Goal: Task Accomplishment & Management: Use online tool/utility

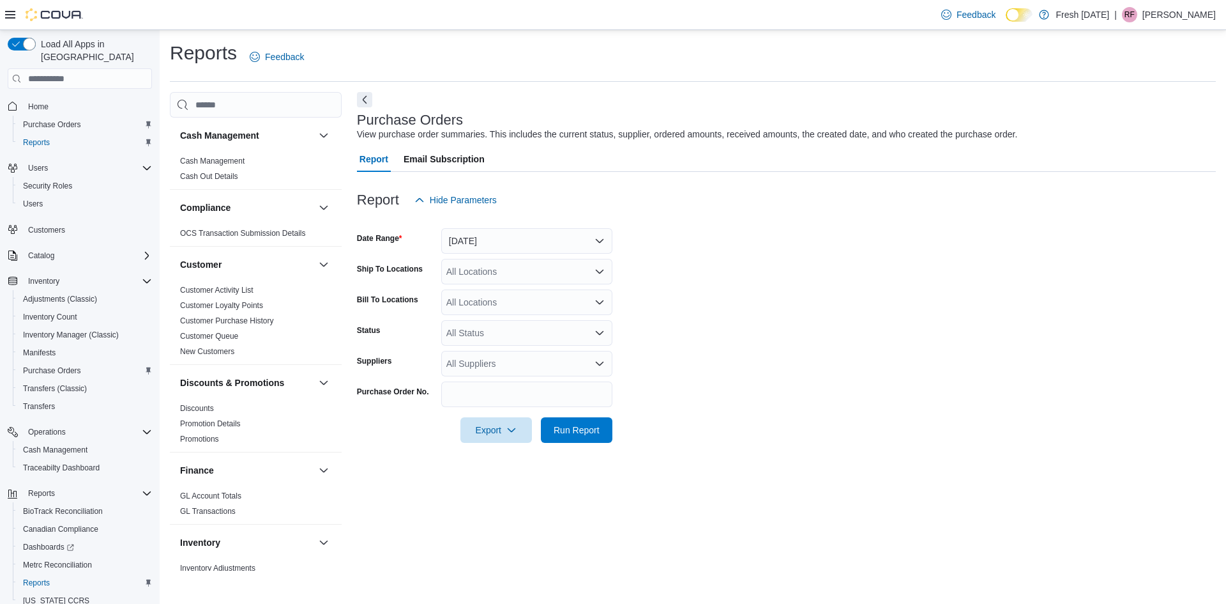
scroll to position [192, 0]
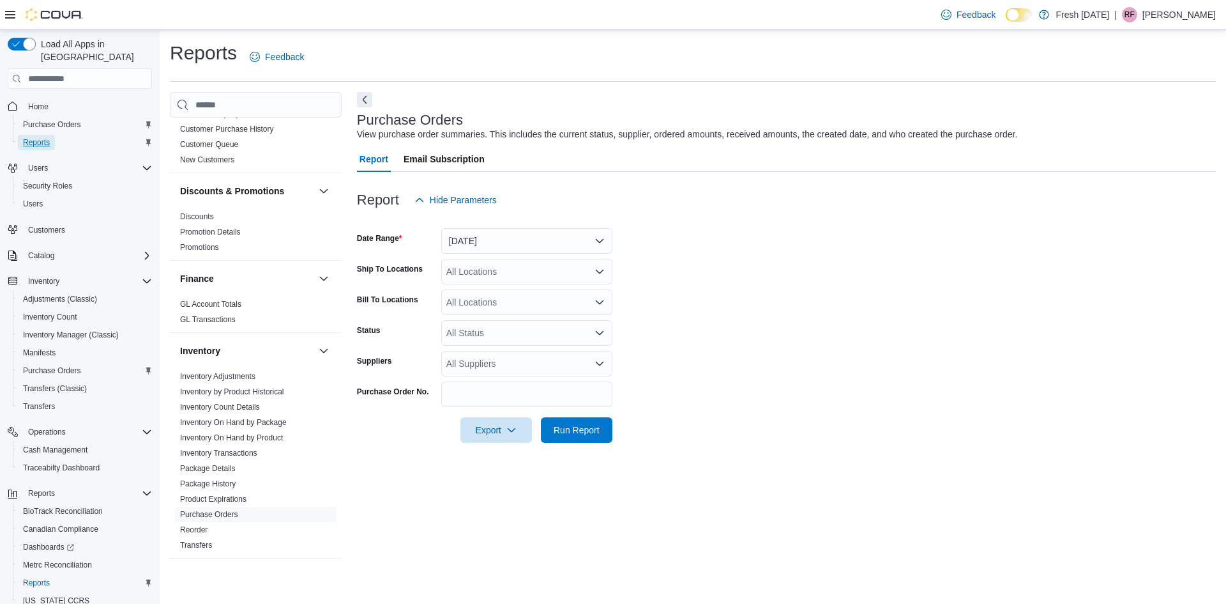
click at [45, 137] on span "Reports" at bounding box center [36, 142] width 27 height 10
click at [598, 365] on icon "Open list of options" at bounding box center [600, 364] width 8 height 4
type input "****"
click at [496, 388] on span "Nuthera" at bounding box center [527, 385] width 156 height 13
type input "****"
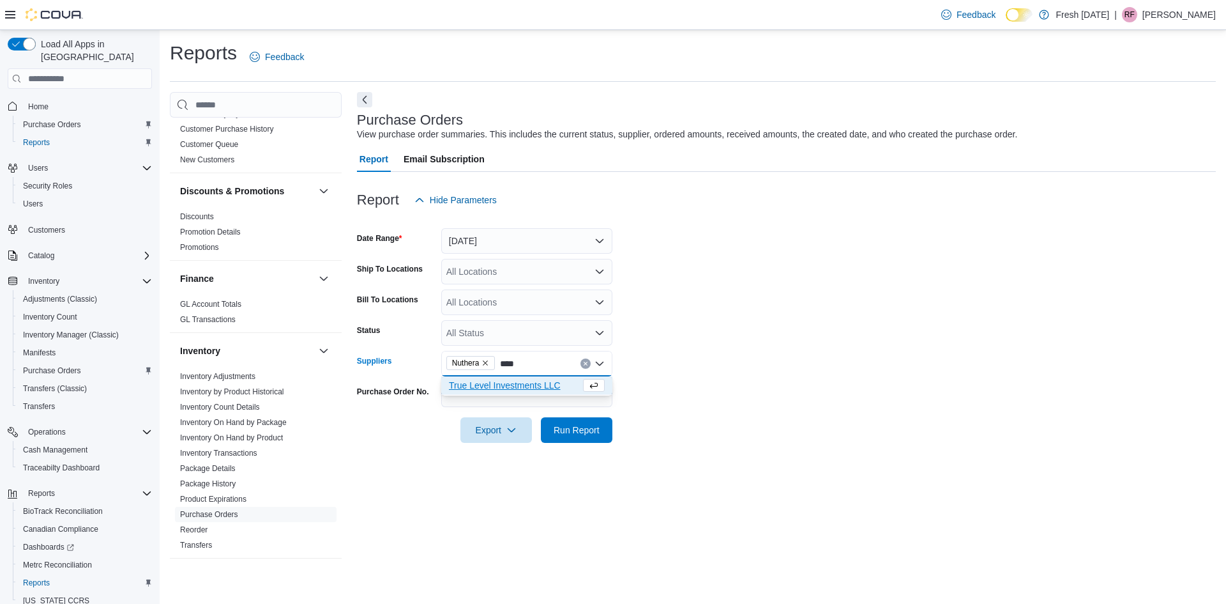
click at [498, 377] on button "True Level Investments LLC" at bounding box center [526, 385] width 171 height 19
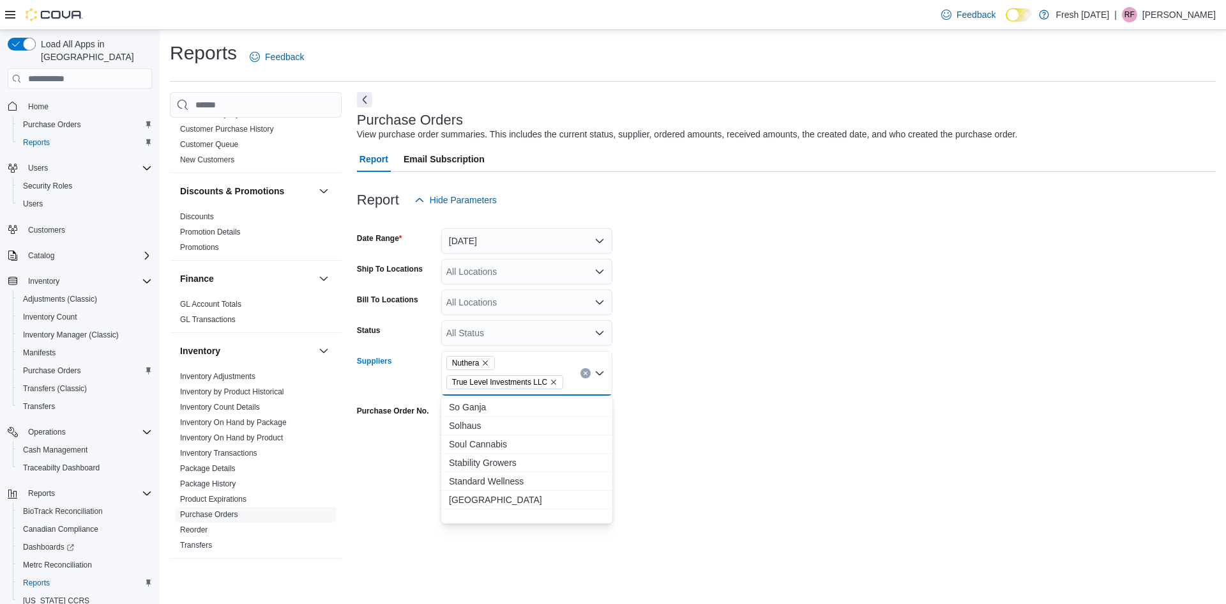
scroll to position [1582, 0]
click at [674, 461] on form "Date Range [DATE] Ship To Locations All Locations Bill To Locations All Locatio…" at bounding box center [786, 337] width 859 height 249
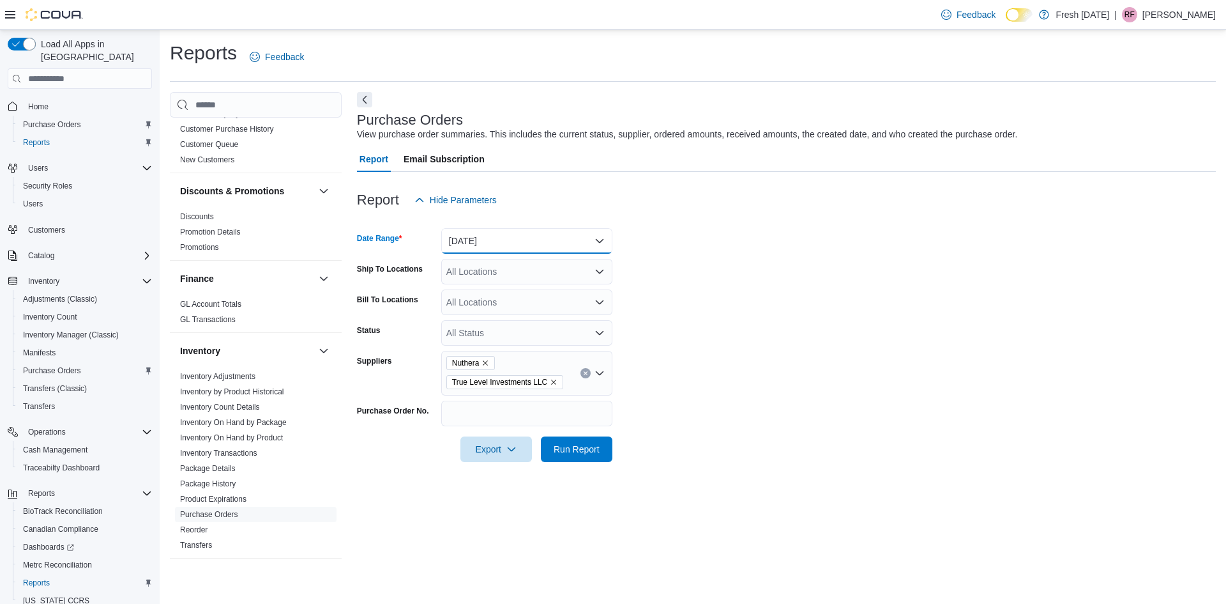
click at [584, 237] on button "[DATE]" at bounding box center [526, 241] width 171 height 26
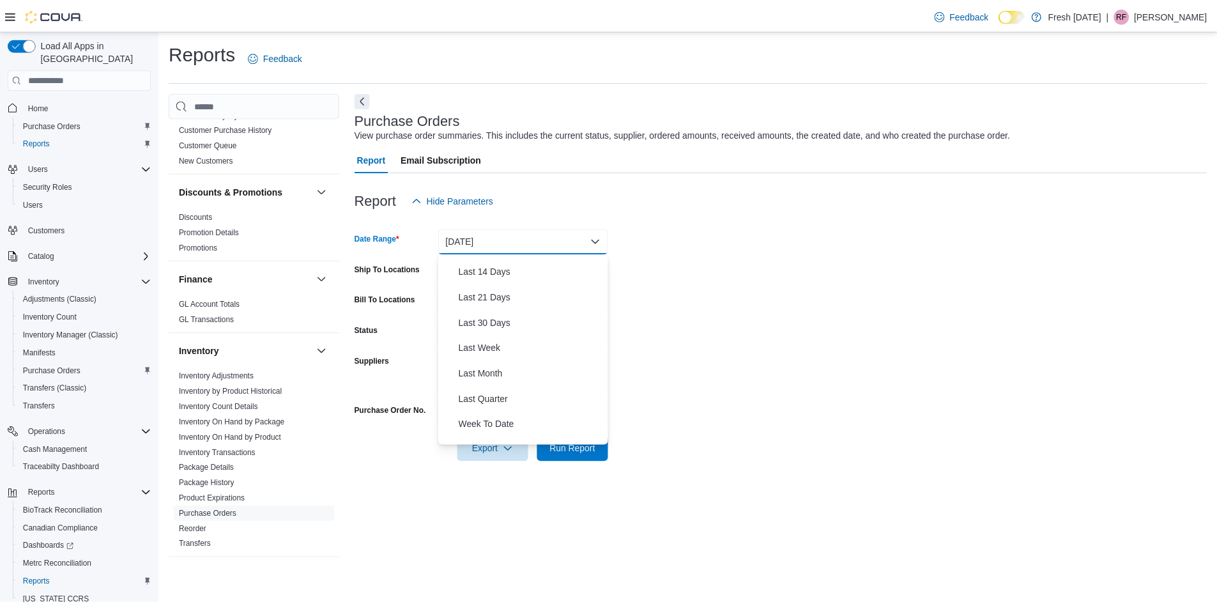
scroll to position [192, 0]
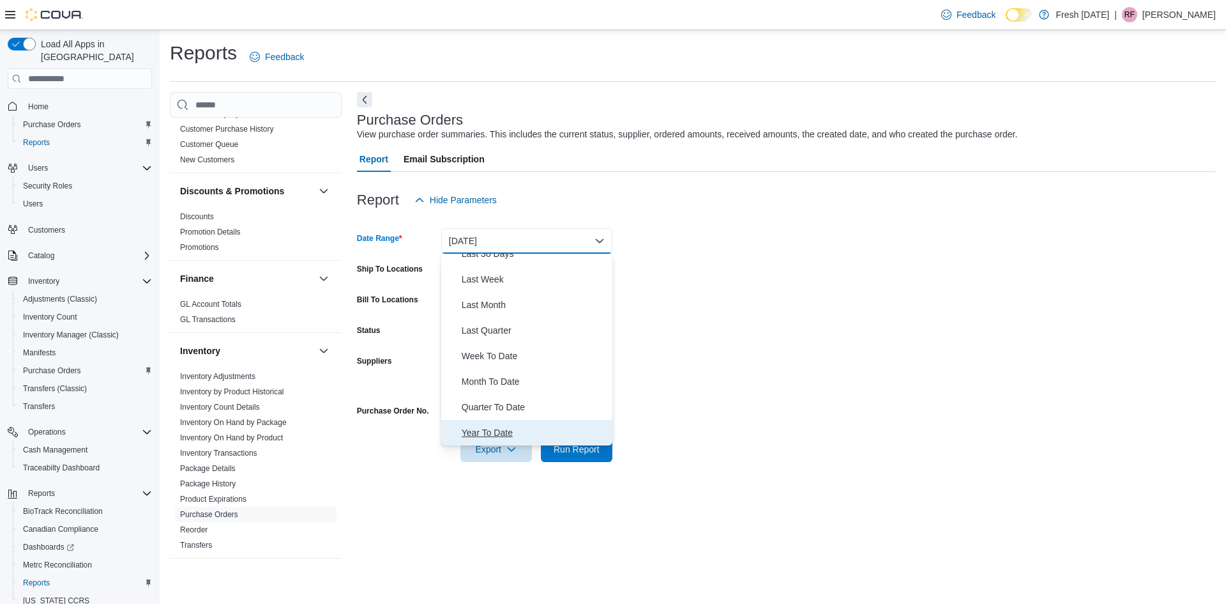
click at [491, 431] on span "Year To Date" at bounding box center [535, 432] width 146 height 15
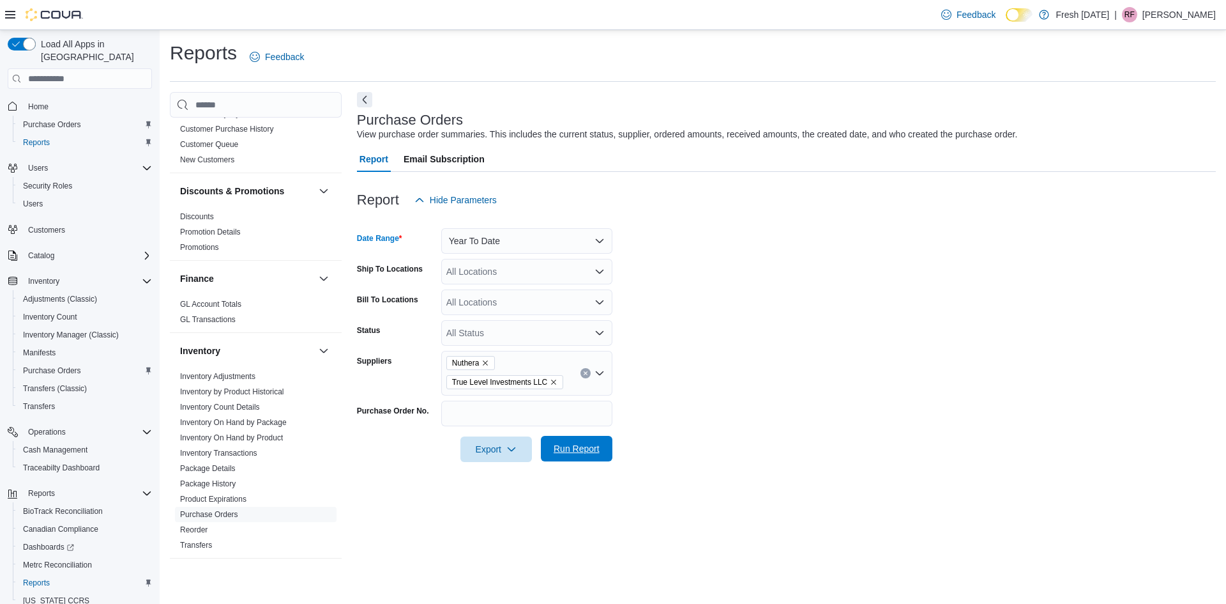
click at [572, 451] on span "Run Report" at bounding box center [577, 448] width 46 height 13
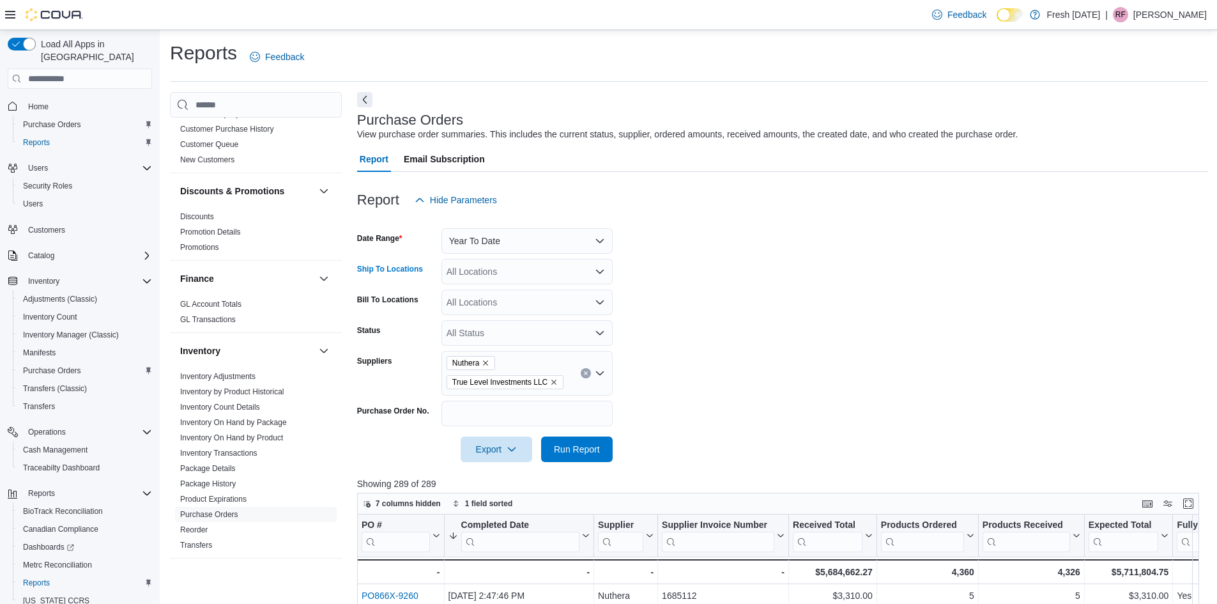
click at [602, 273] on icon "Open list of options" at bounding box center [600, 271] width 10 height 10
click at [520, 363] on span "[STREET_ADDRESS][PERSON_NAME]" at bounding box center [550, 367] width 162 height 13
click at [581, 452] on span "Run Report" at bounding box center [577, 448] width 46 height 13
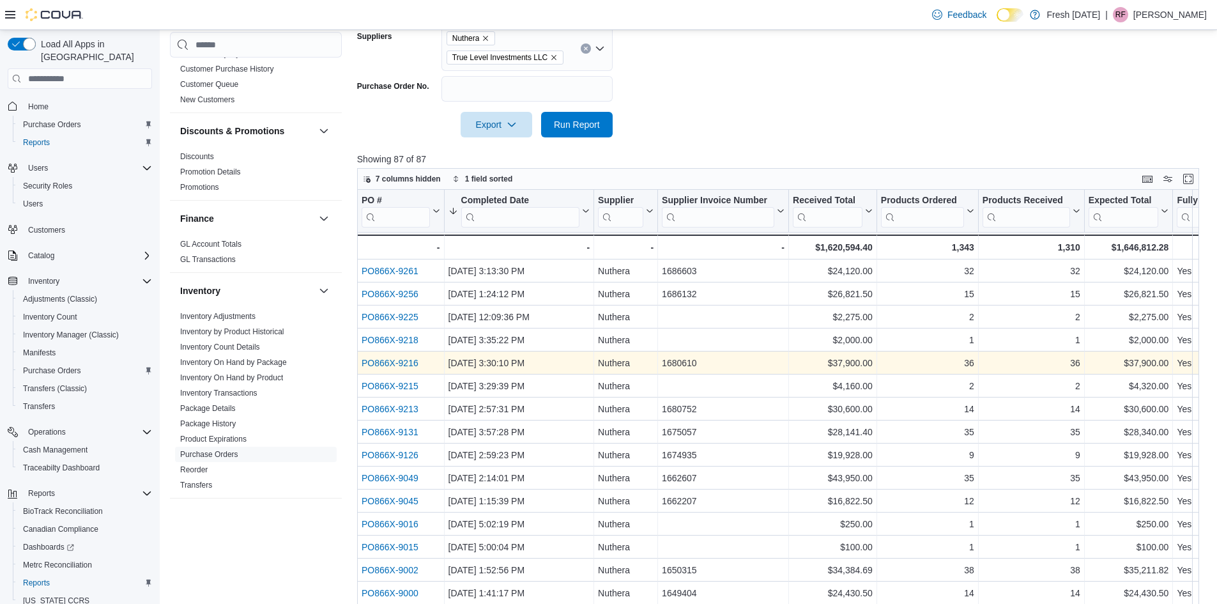
scroll to position [382, 0]
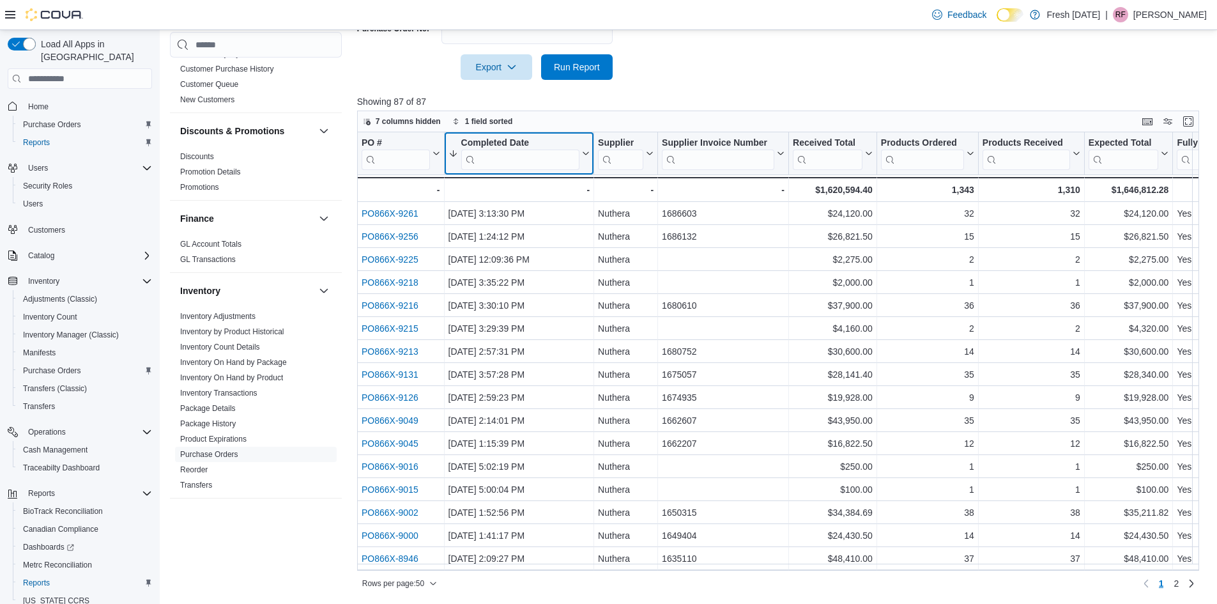
click at [588, 153] on icon at bounding box center [586, 153] width 6 height 3
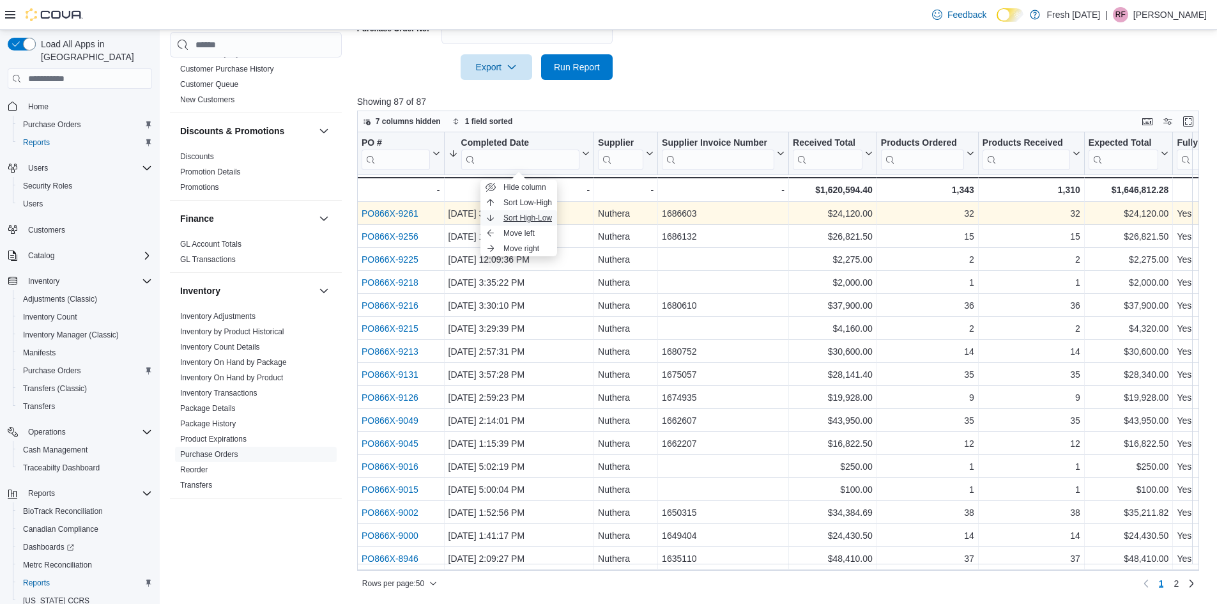
click at [531, 214] on span "Sort High-Low" at bounding box center [527, 218] width 49 height 10
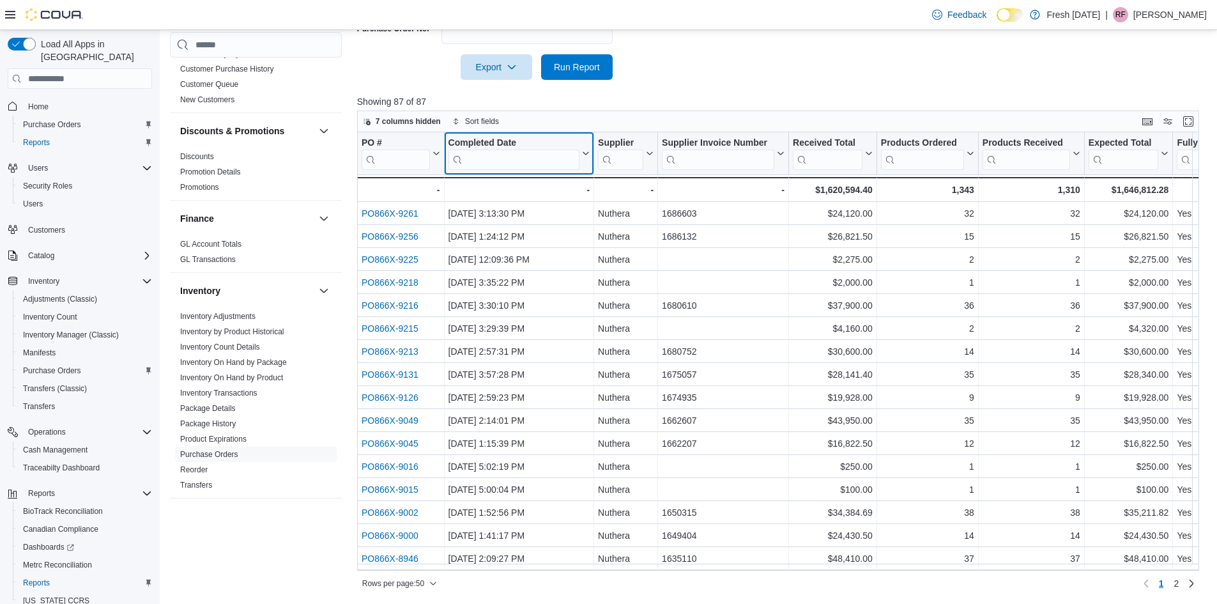
click at [586, 155] on icon at bounding box center [586, 153] width 6 height 3
click at [538, 202] on span "Sort Low-High" at bounding box center [527, 202] width 49 height 10
click at [585, 153] on icon at bounding box center [584, 153] width 10 height 8
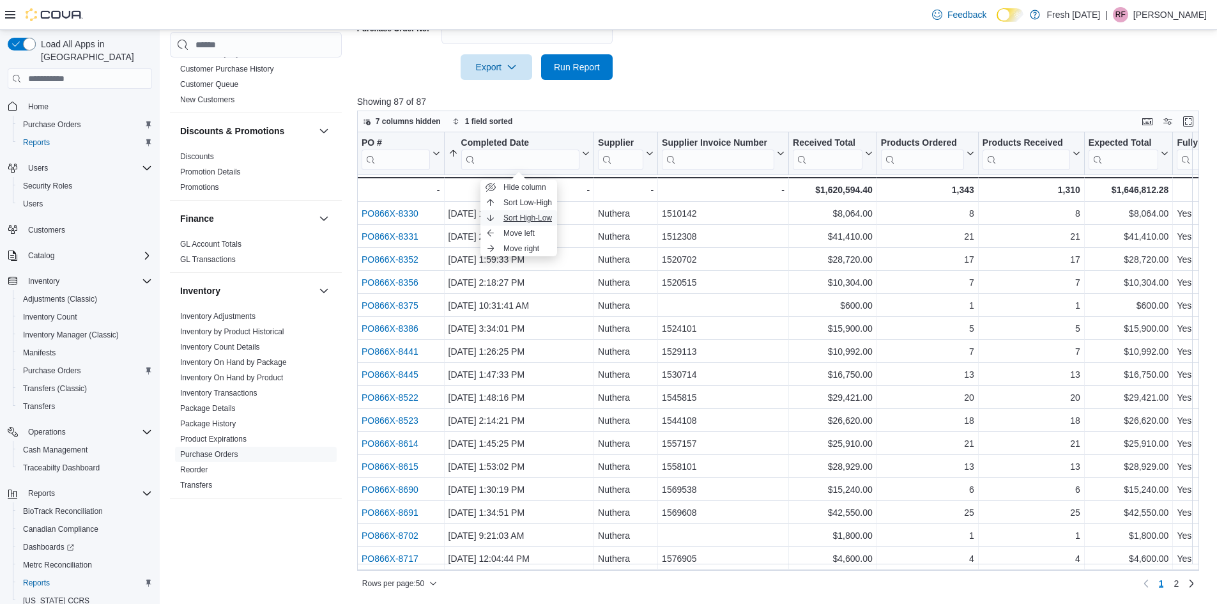
click at [536, 216] on span "Sort High-Low" at bounding box center [527, 218] width 49 height 10
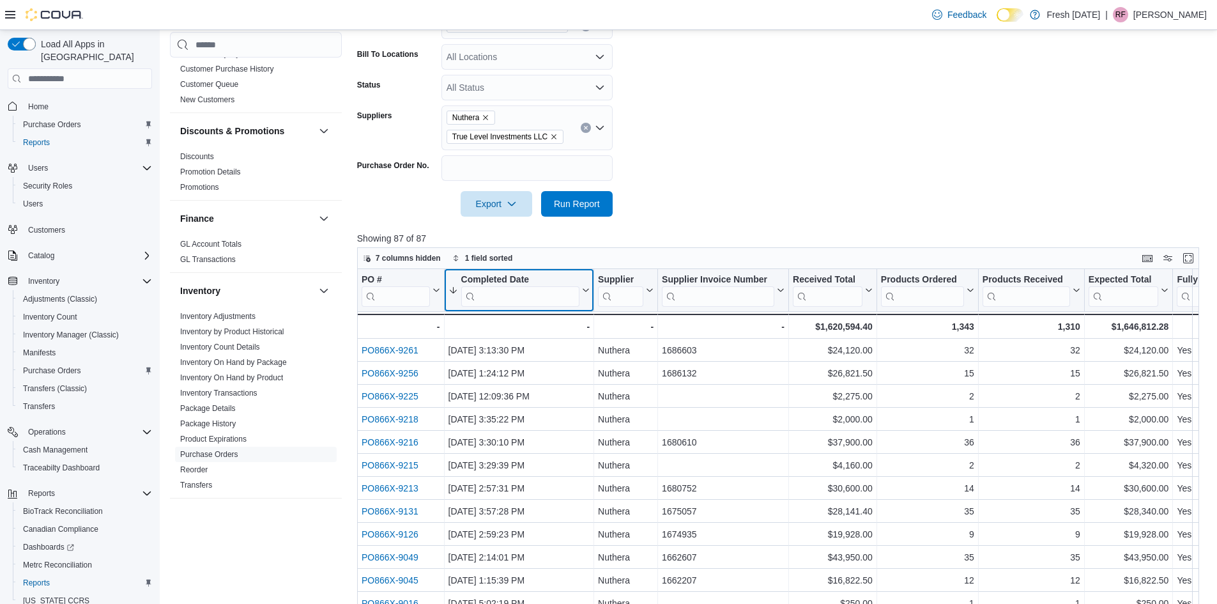
scroll to position [255, 0]
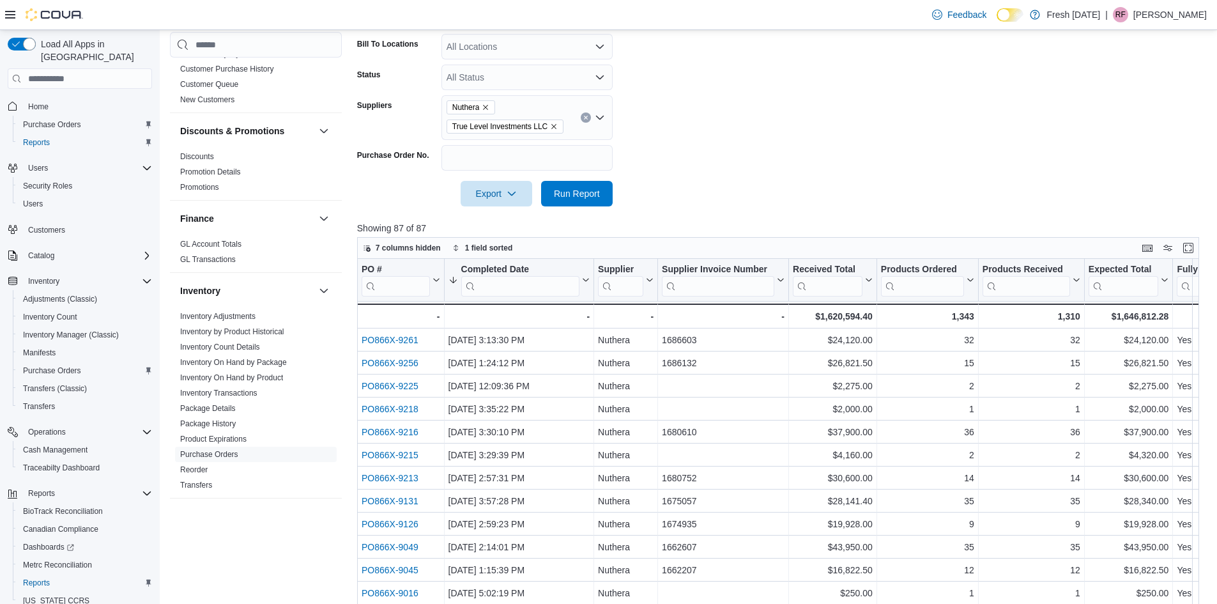
click at [600, 117] on icon "Open list of options" at bounding box center [600, 117] width 10 height 10
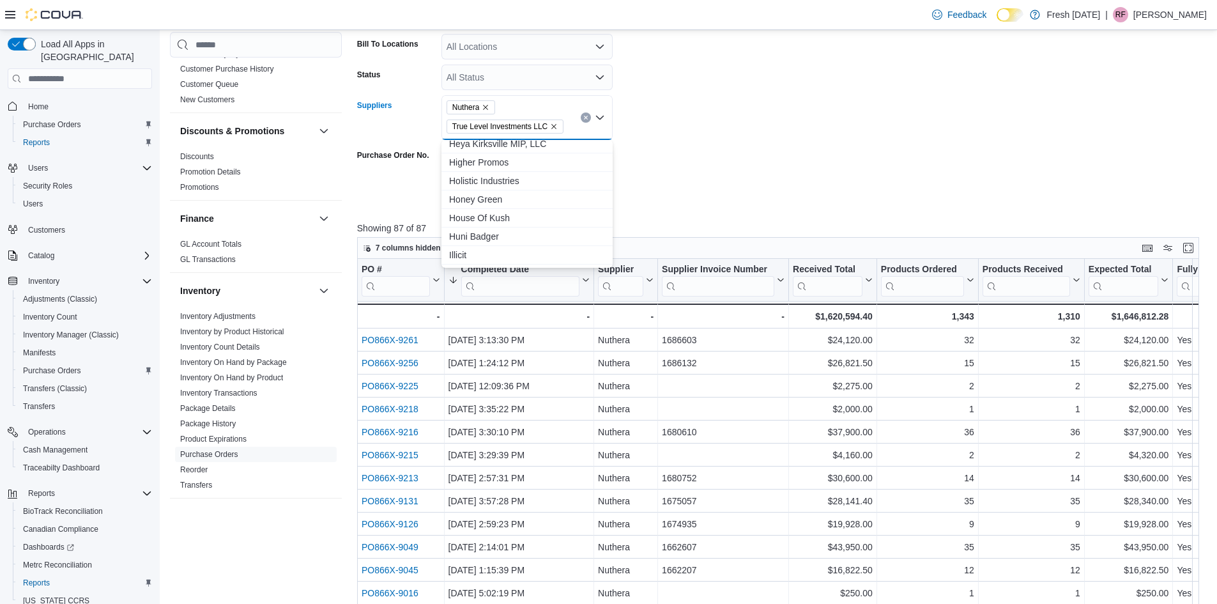
scroll to position [958, 0]
click at [477, 188] on span "Illicit" at bounding box center [527, 191] width 156 height 13
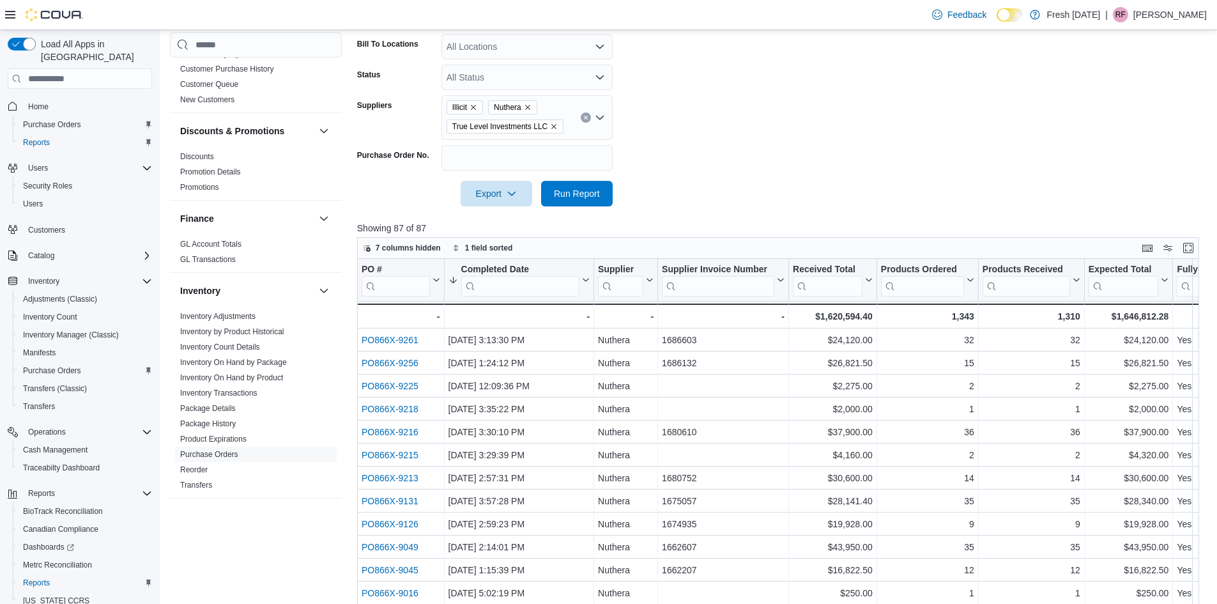
drag, startPoint x: 678, startPoint y: 176, endPoint x: 641, endPoint y: 187, distance: 39.2
click at [678, 175] on div at bounding box center [782, 176] width 851 height 10
click at [579, 195] on span "Run Report" at bounding box center [577, 193] width 46 height 13
click at [528, 108] on icon "Remove Nuthera from selection in this group" at bounding box center [528, 107] width 8 height 8
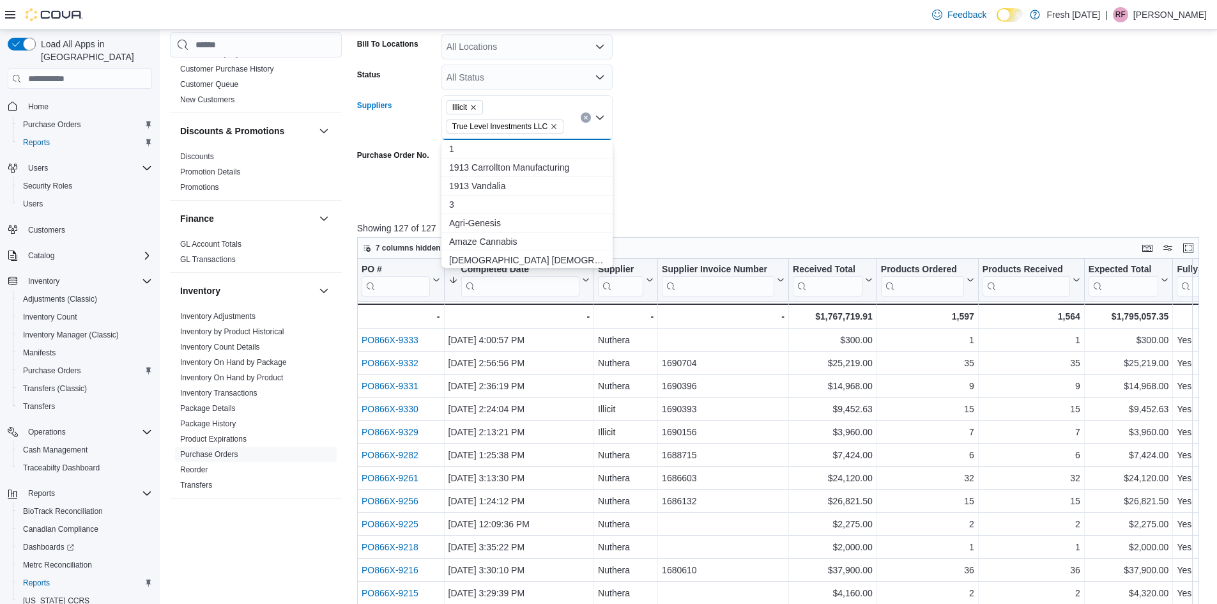
click at [476, 106] on icon "Remove Illicit from selection in this group" at bounding box center [473, 107] width 8 height 8
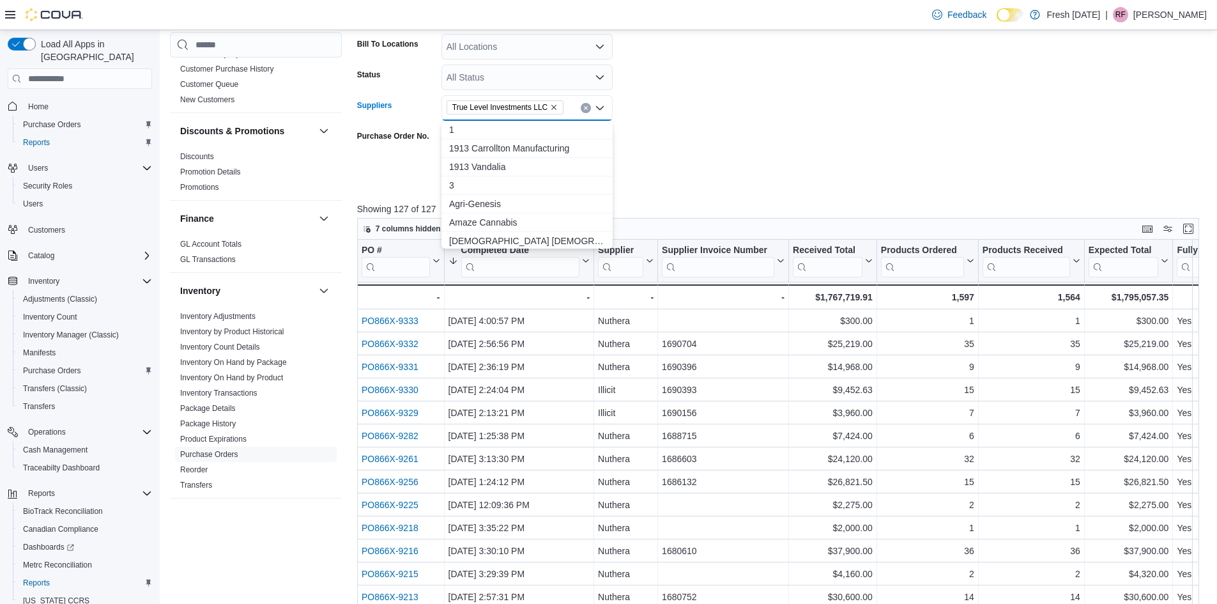
click at [602, 104] on icon "Close list of options" at bounding box center [600, 108] width 10 height 10
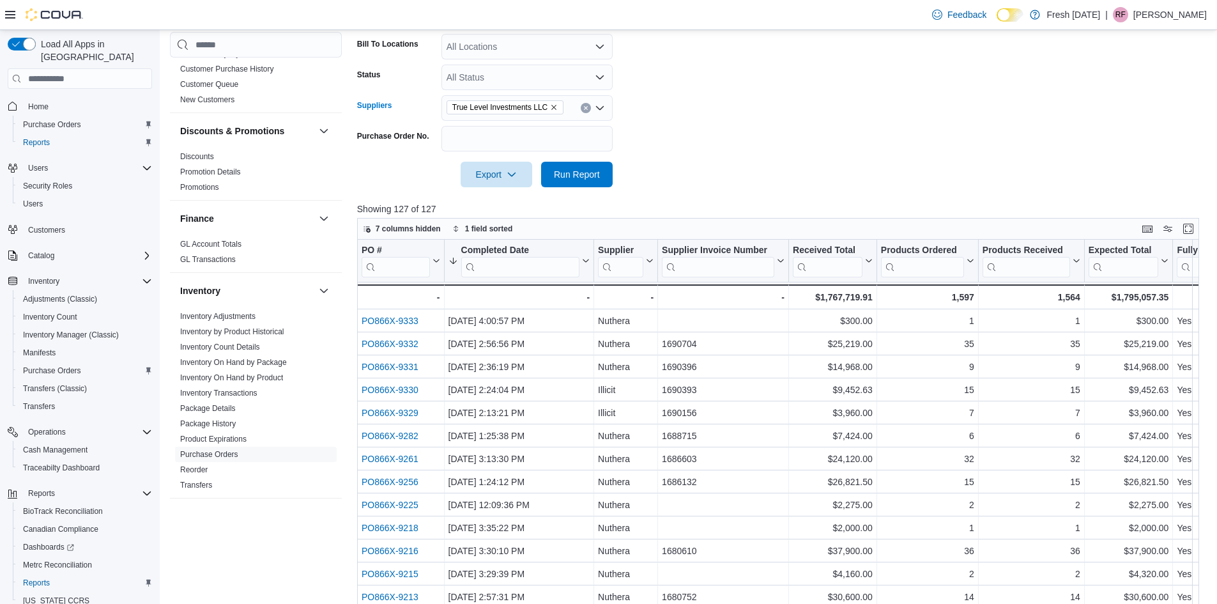
click at [599, 107] on icon "Open list of options" at bounding box center [600, 108] width 10 height 10
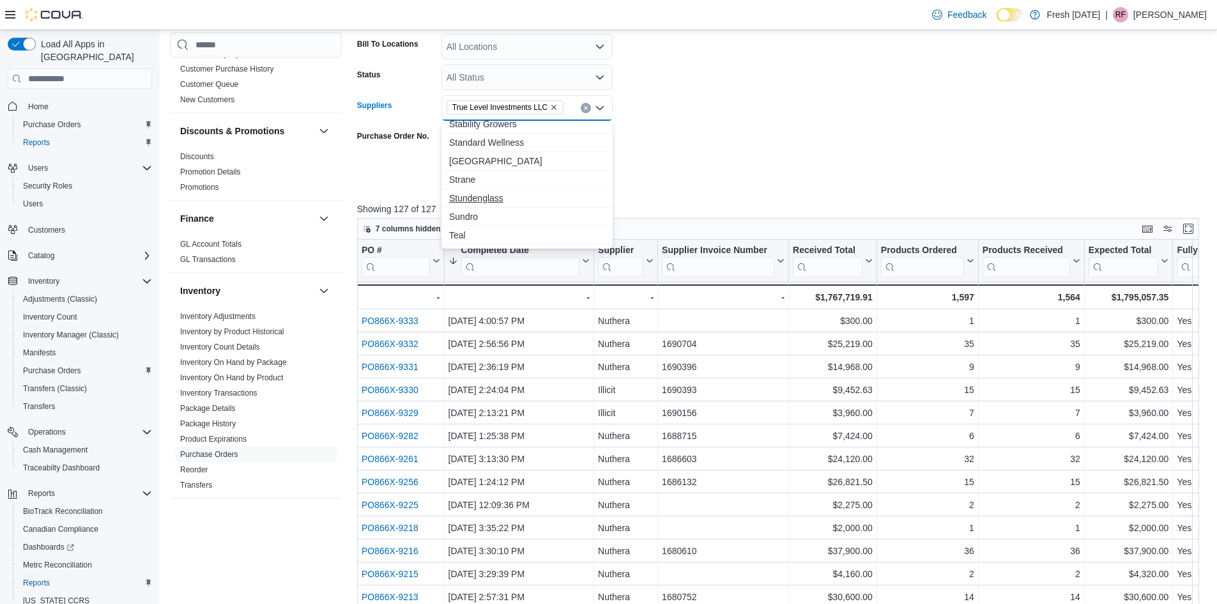
scroll to position [1665, 0]
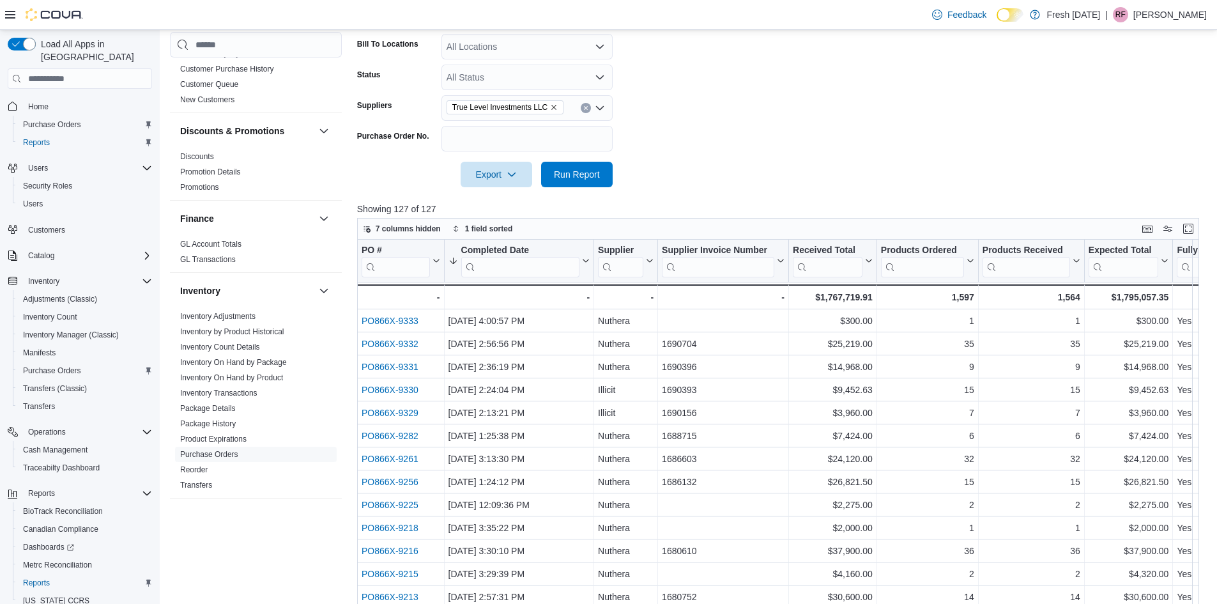
click at [728, 151] on form "Date Range Year To Date Ship To Locations [STREET_ADDRESS][PERSON_NAME] Bill To…" at bounding box center [782, 72] width 851 height 230
